Goal: Transaction & Acquisition: Purchase product/service

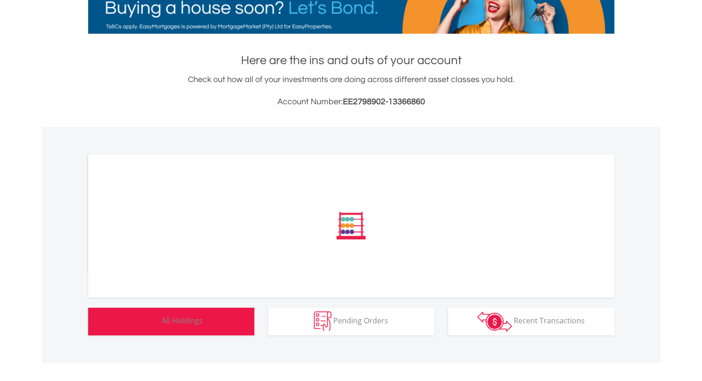
click at [223, 316] on button "Holdings All Holdings" at bounding box center [171, 322] width 166 height 28
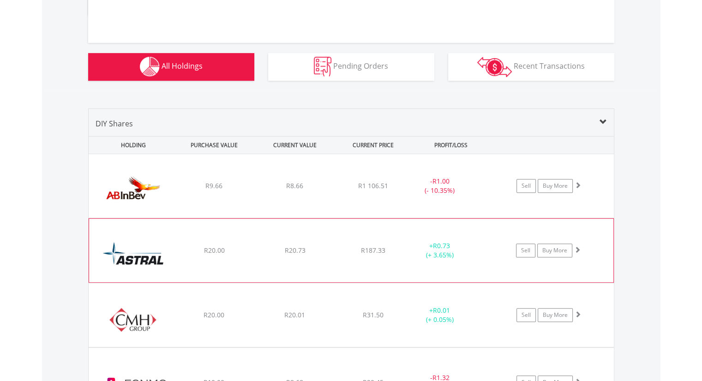
scroll to position [402, 0]
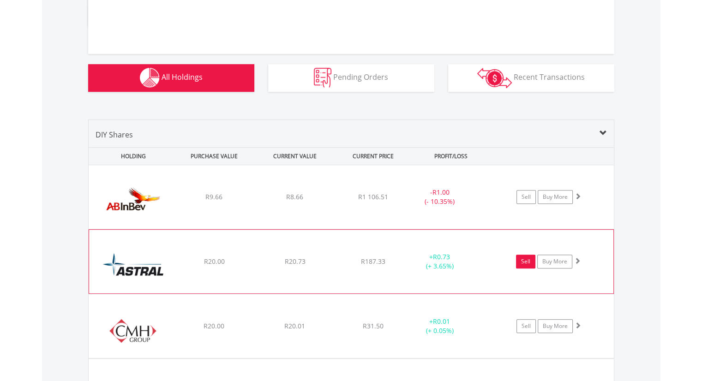
click at [522, 263] on link "Sell" at bounding box center [525, 262] width 19 height 14
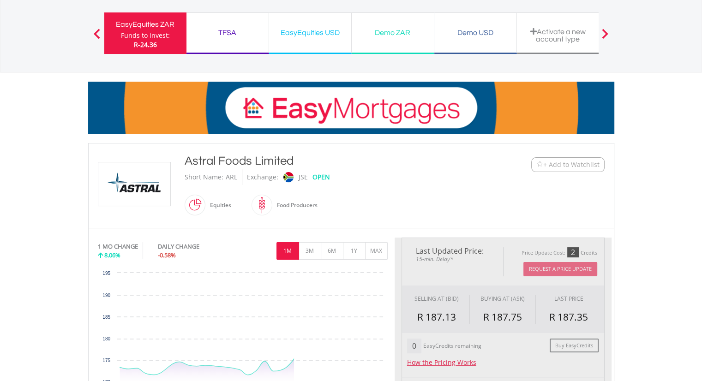
scroll to position [92, 0]
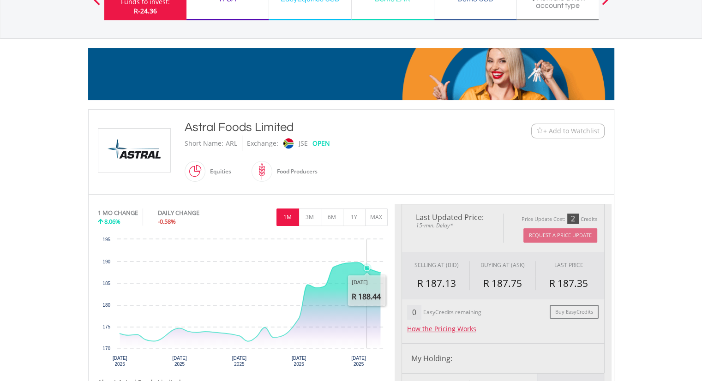
type input "*****"
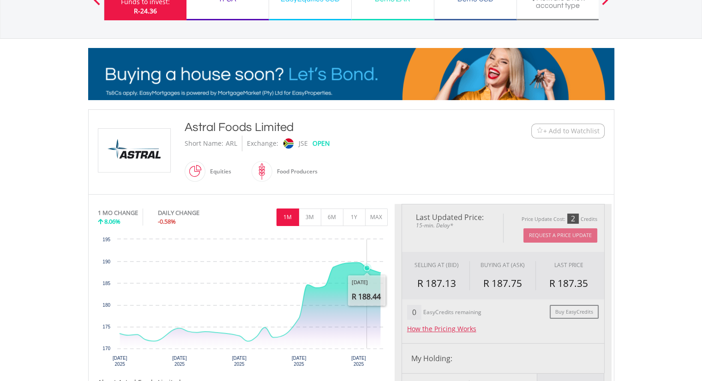
type input "******"
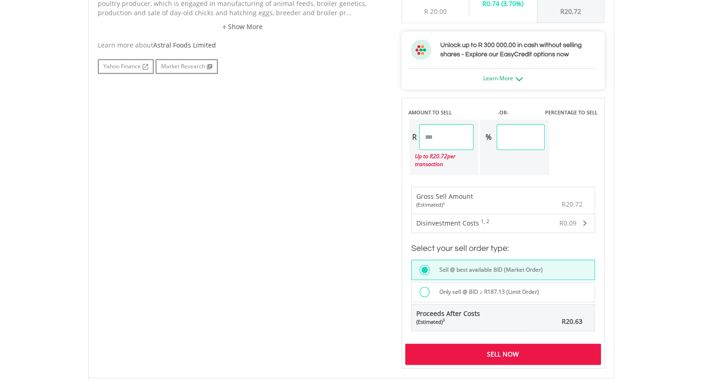
scroll to position [600, 0]
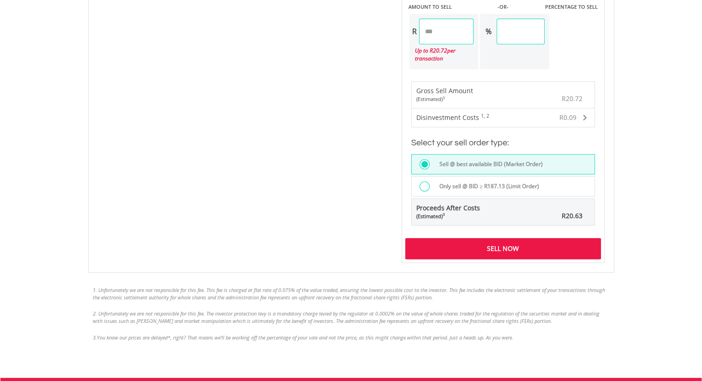
click at [496, 246] on div "Sell Now" at bounding box center [503, 248] width 196 height 21
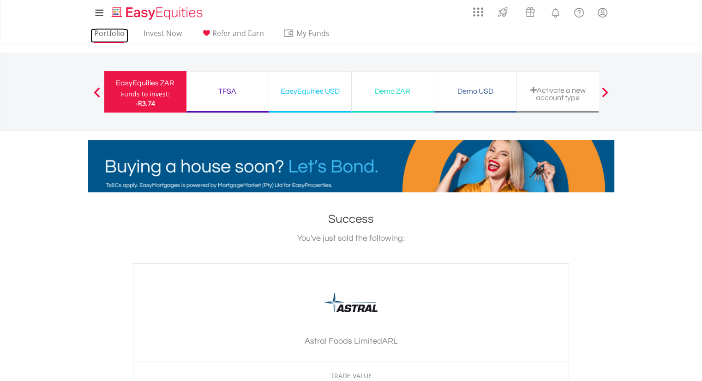
click at [102, 31] on link "Portfolio" at bounding box center [109, 36] width 38 height 14
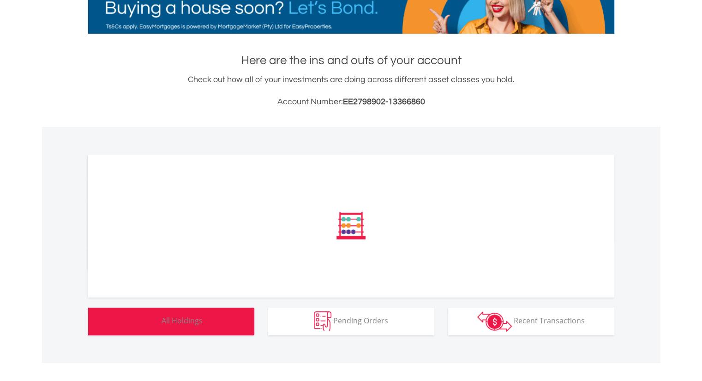
click at [221, 326] on button "Holdings All Holdings" at bounding box center [171, 322] width 166 height 28
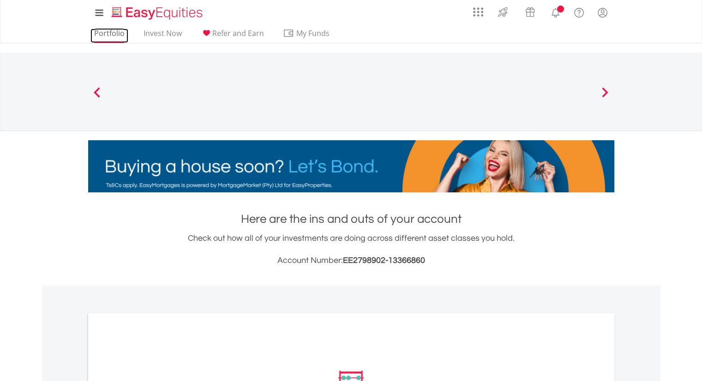
click at [101, 32] on link "Portfolio" at bounding box center [109, 36] width 38 height 14
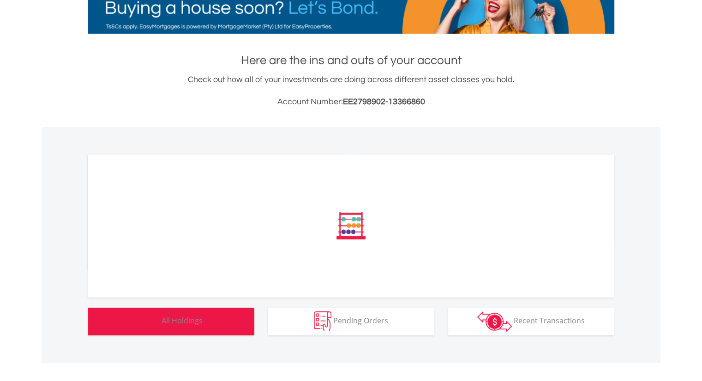
click at [189, 311] on button "Holdings All Holdings" at bounding box center [171, 322] width 166 height 28
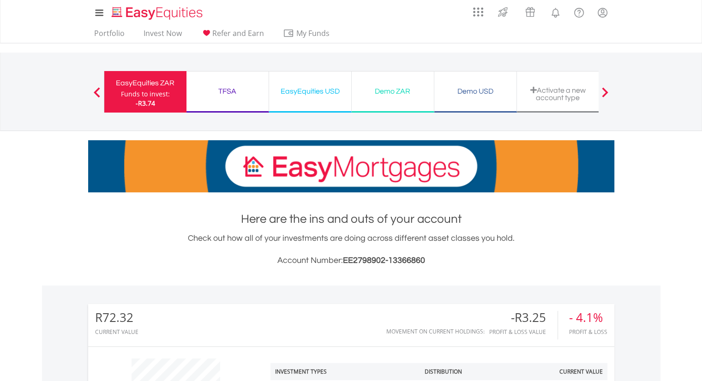
scroll to position [89, 175]
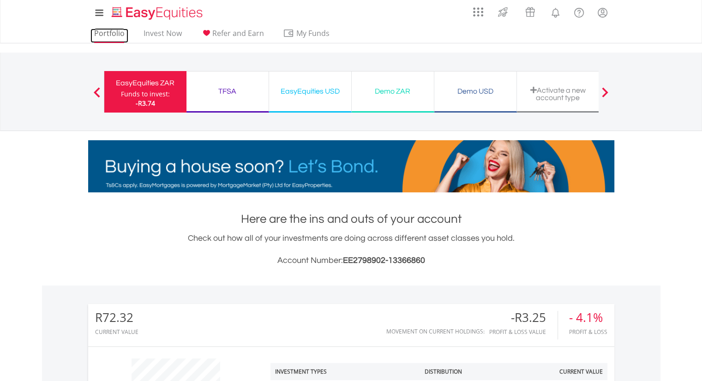
click at [113, 33] on link "Portfolio" at bounding box center [109, 36] width 38 height 14
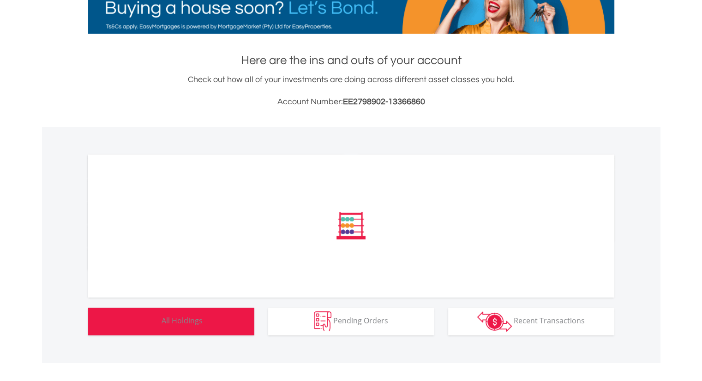
click at [203, 319] on button "Holdings All Holdings" at bounding box center [171, 322] width 166 height 28
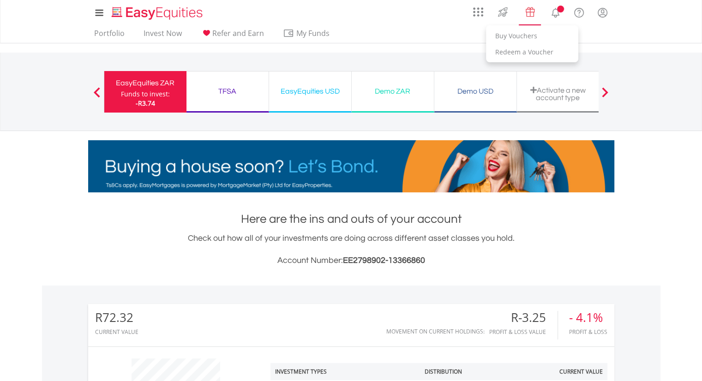
scroll to position [89, 175]
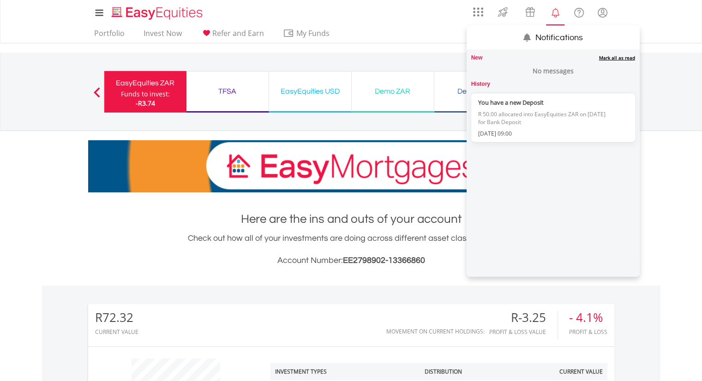
click at [609, 54] on link "Mark all as read" at bounding box center [617, 57] width 36 height 6
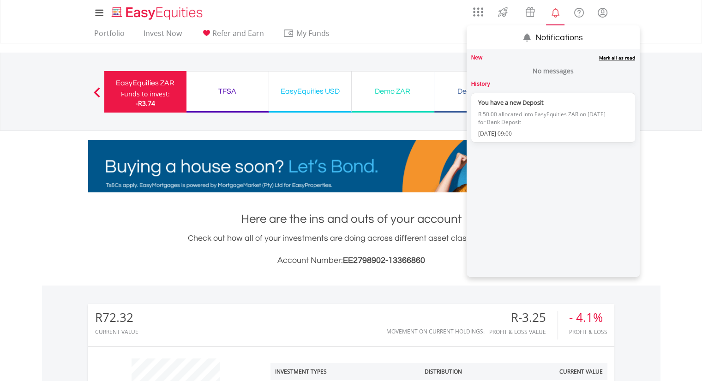
click at [607, 58] on link "Mark all as read" at bounding box center [617, 57] width 36 height 6
click at [621, 58] on link "Mark all as read" at bounding box center [617, 57] width 36 height 6
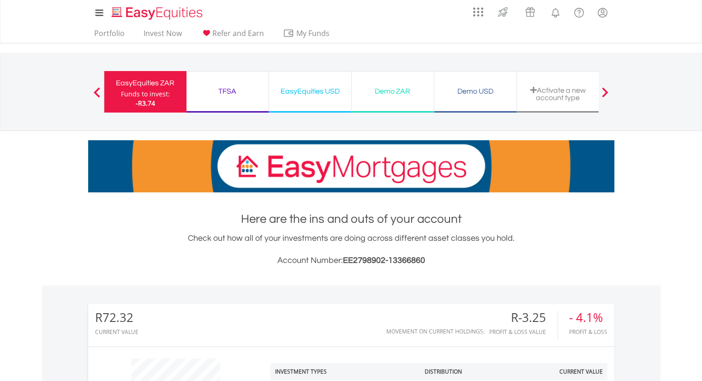
click at [406, 40] on div "Portfolio Invest Now Refer and Earn My Funds Fund your accounts Withdraw Money …" at bounding box center [351, 34] width 526 height 18
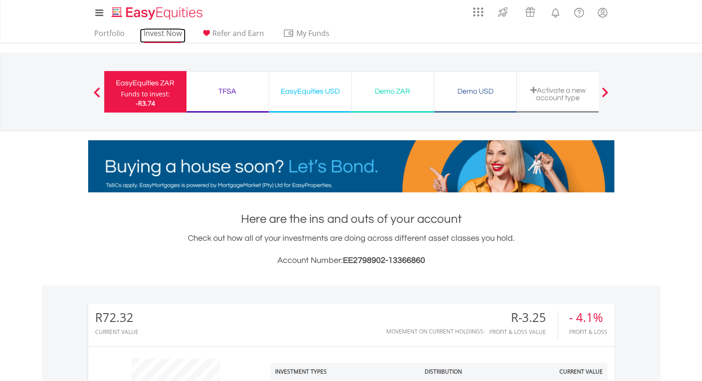
click at [164, 32] on link "Invest Now" at bounding box center [163, 36] width 46 height 14
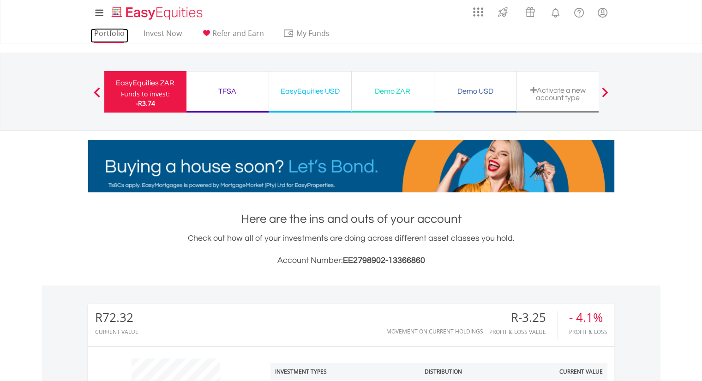
click at [113, 31] on link "Portfolio" at bounding box center [109, 36] width 38 height 14
